Goal: Find specific page/section: Find specific page/section

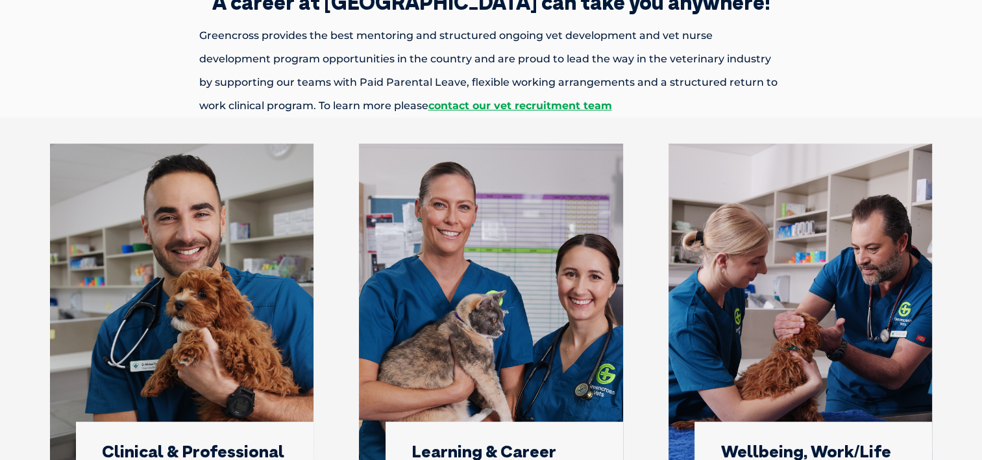
scroll to position [455, 0]
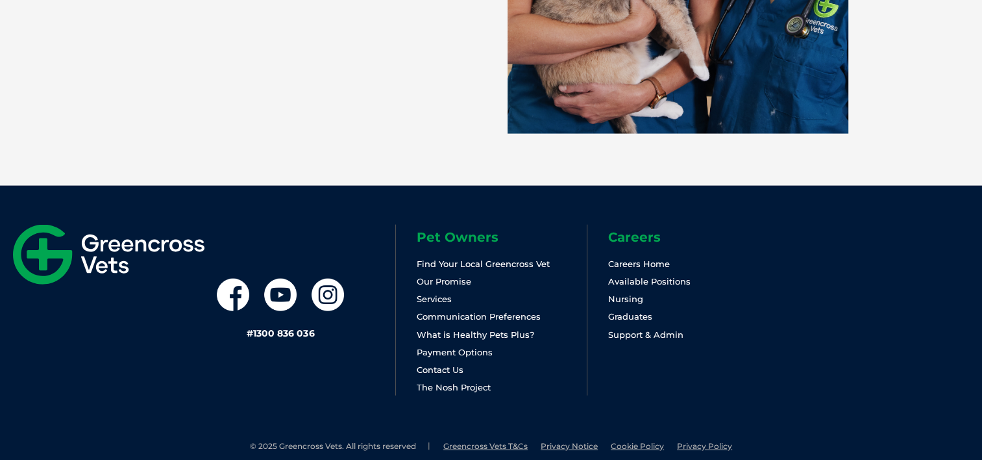
scroll to position [2844, 0]
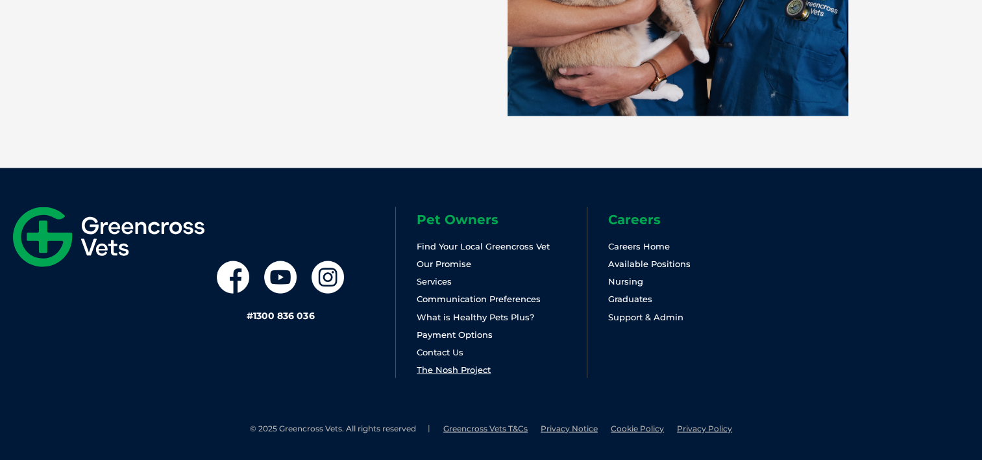
click at [470, 366] on link "The Nosh Project" at bounding box center [454, 369] width 74 height 10
click at [529, 244] on link "Find Your Local Greencross Vet" at bounding box center [483, 246] width 133 height 10
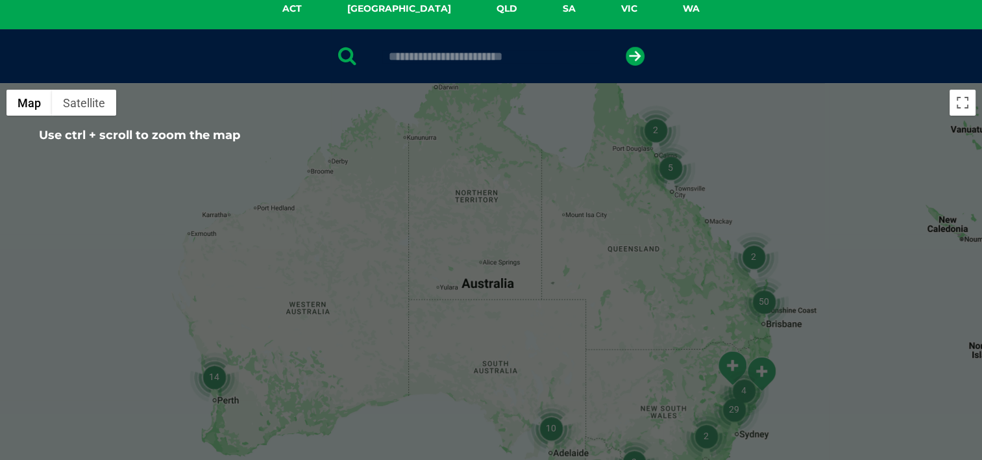
scroll to position [65, 0]
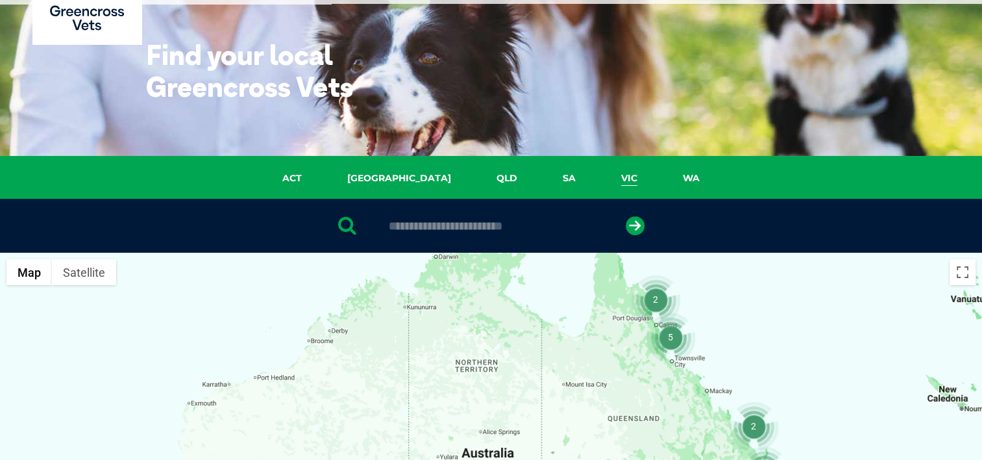
click at [599, 179] on link "VIC" at bounding box center [630, 178] width 62 height 15
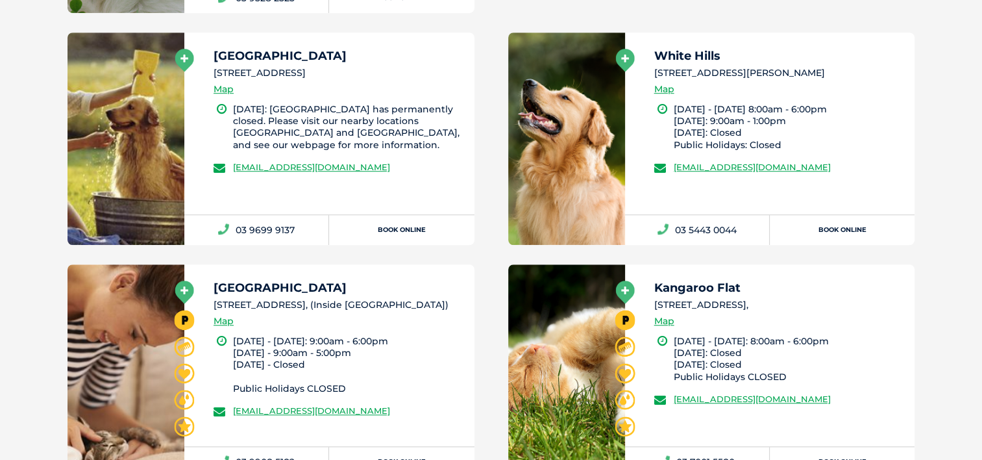
scroll to position [0, 0]
